Goal: Find specific page/section: Find specific page/section

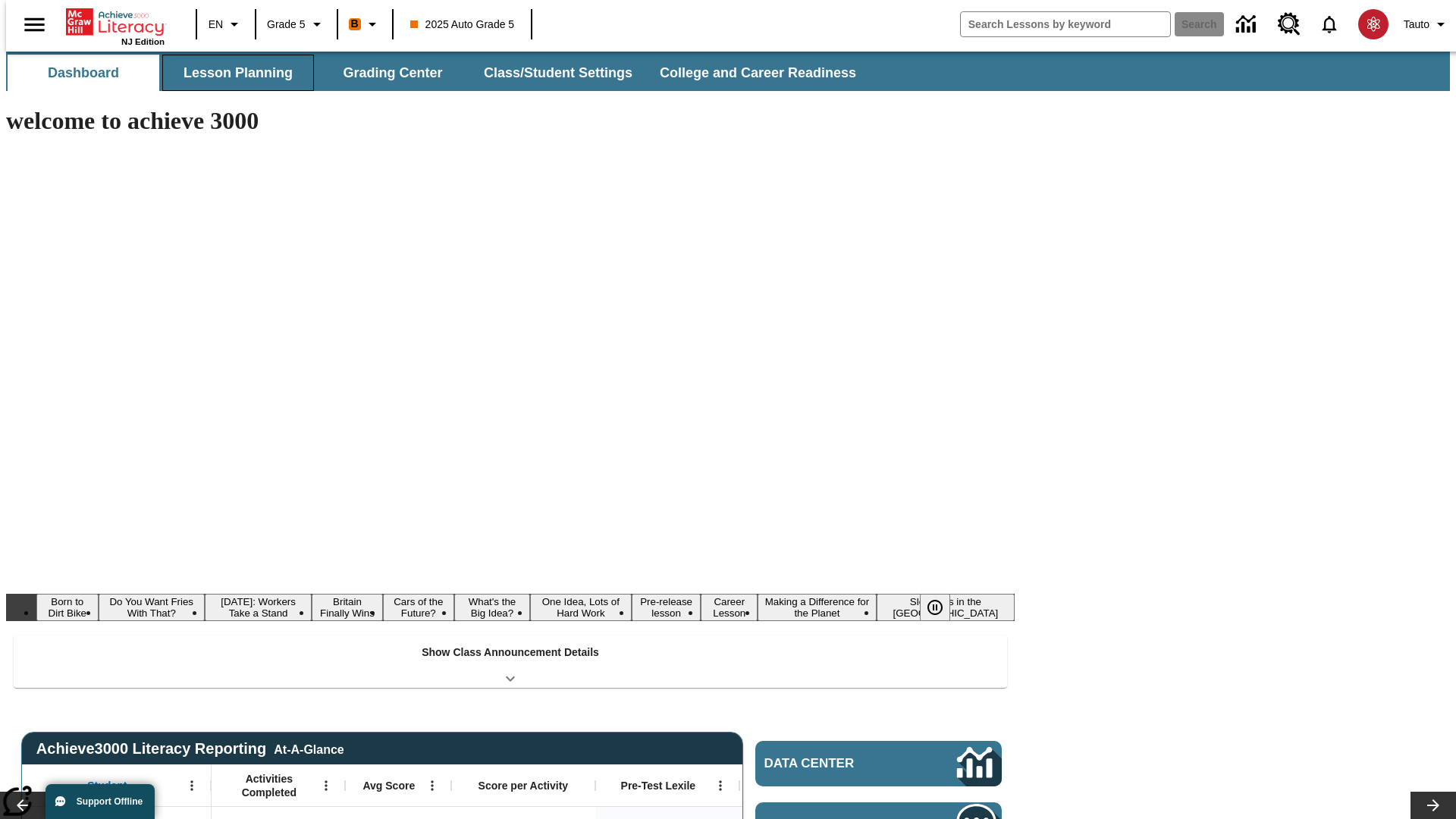
click at [232, 73] on button "Lesson Planning" at bounding box center [238, 73] width 152 height 37
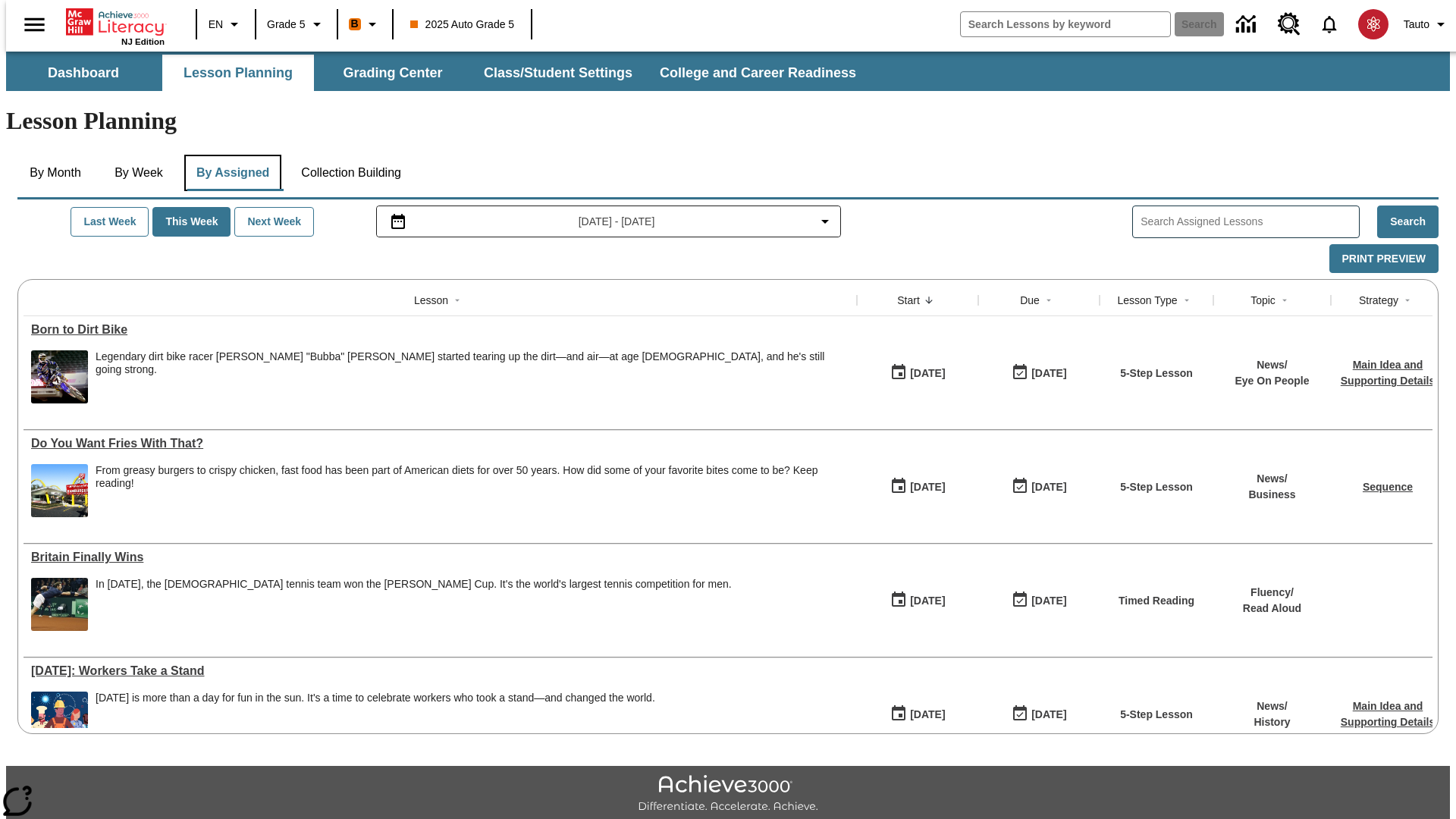
click at [229, 155] on button "By Assigned" at bounding box center [233, 173] width 97 height 37
type input "CVC Short Vowels Lesson 2"
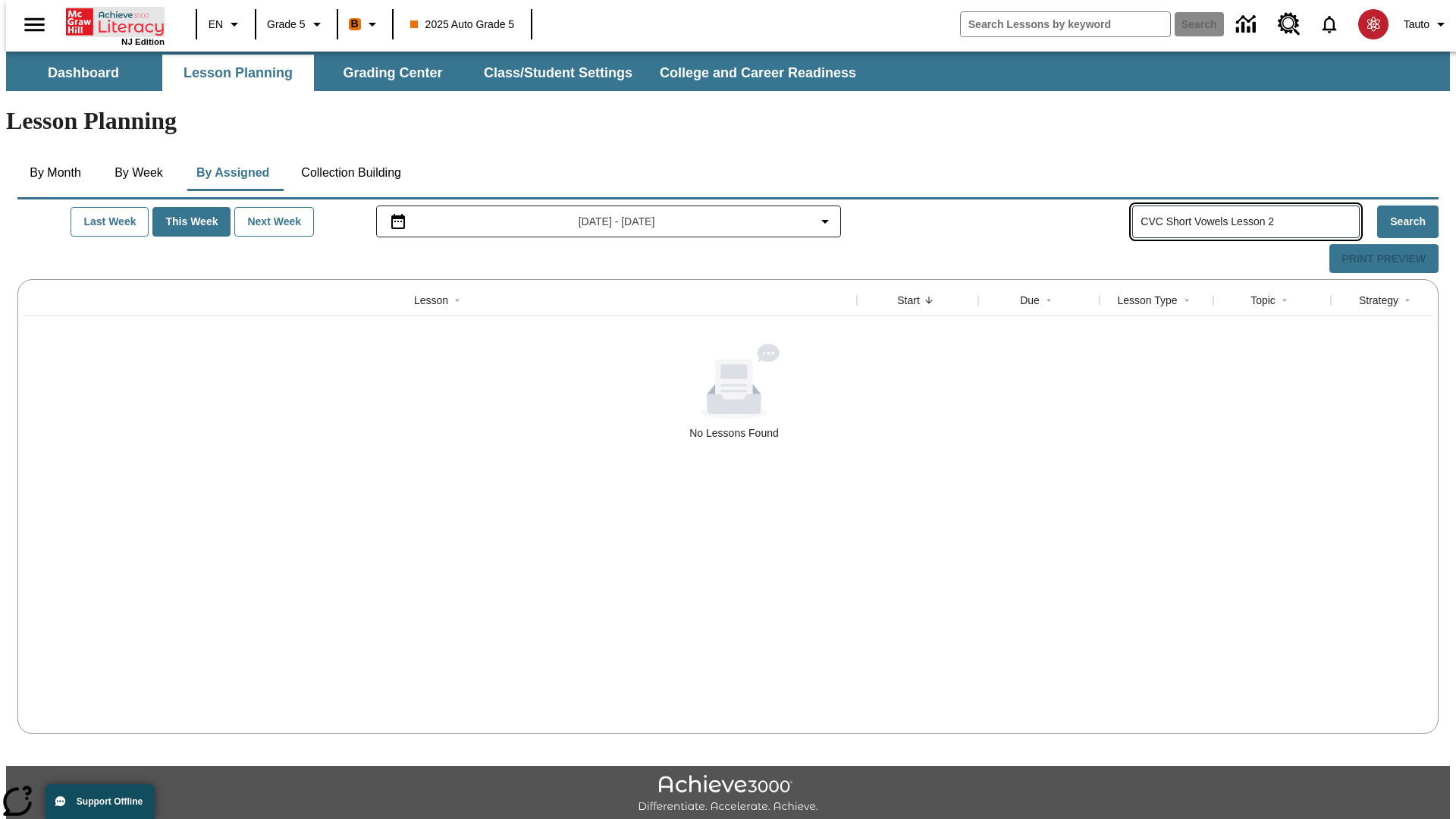
click at [110, 21] on icon "Home" at bounding box center [116, 22] width 101 height 31
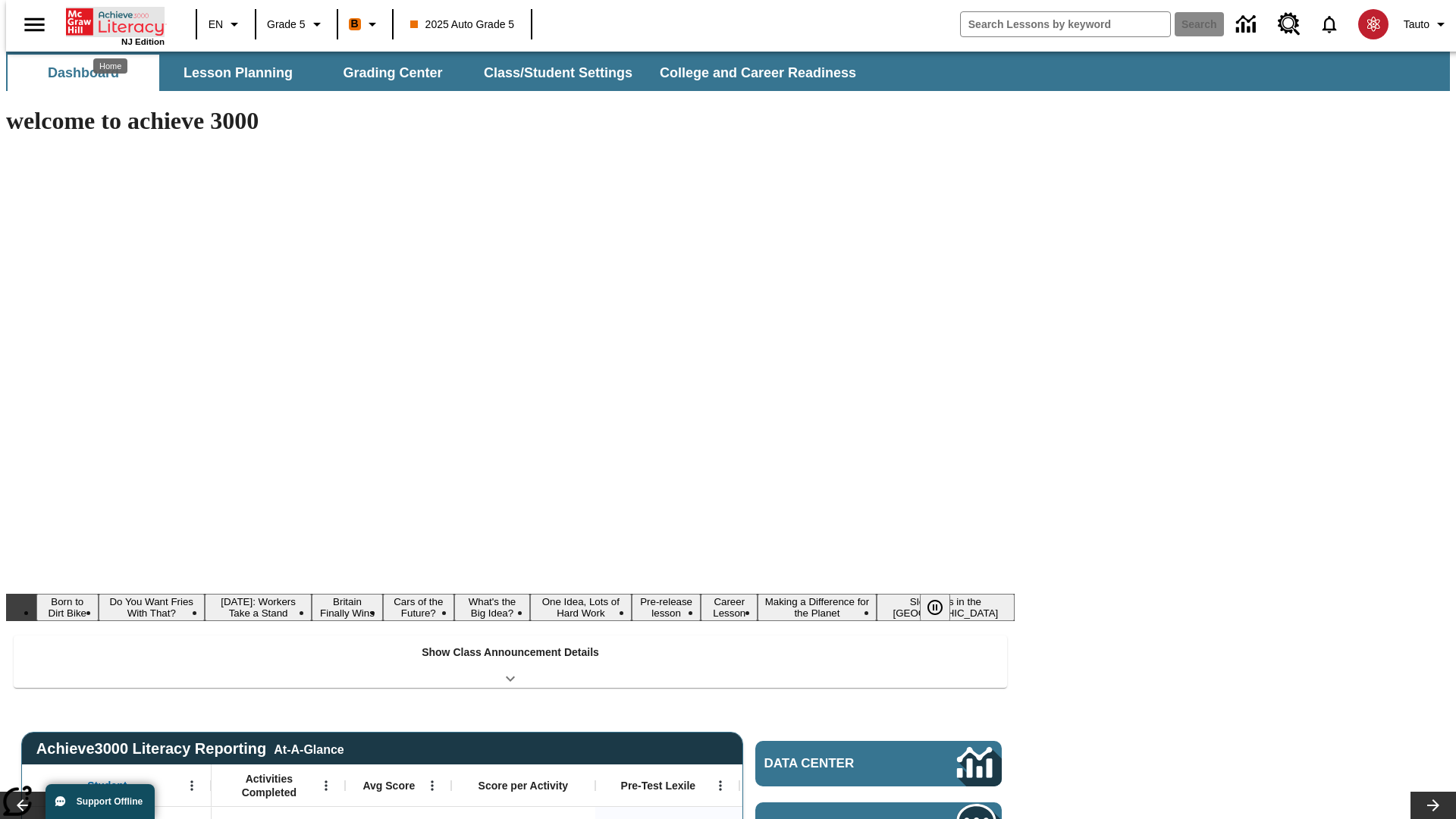
type input "-1"
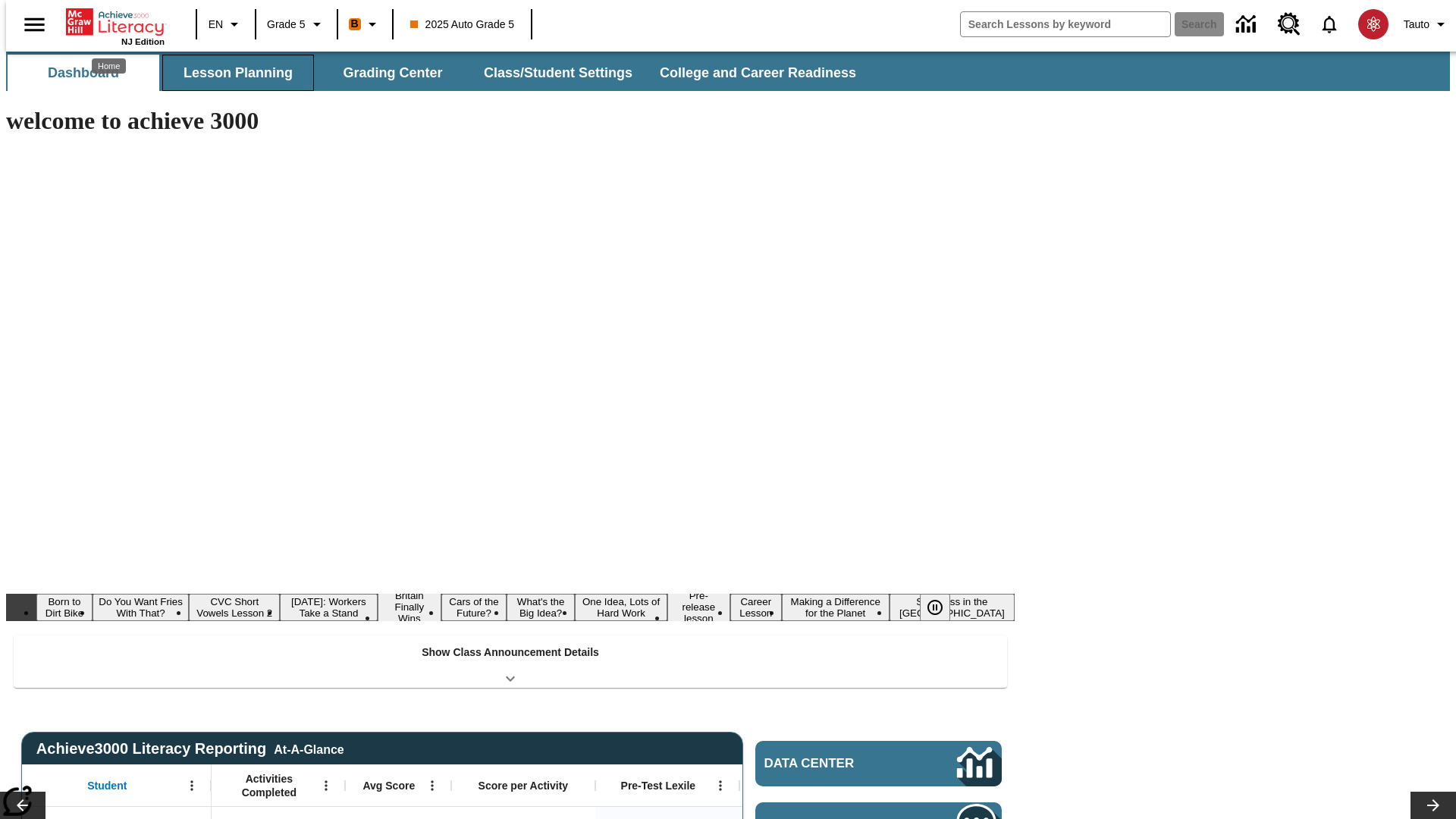
click at [232, 73] on button "Lesson Planning" at bounding box center [238, 73] width 152 height 37
